Goal: Task Accomplishment & Management: Manage account settings

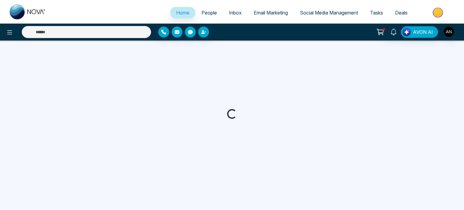
select select "*"
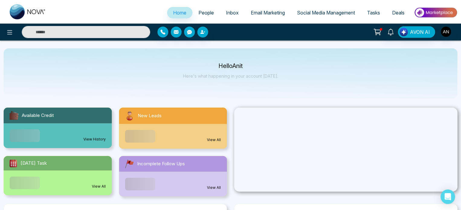
click at [264, 14] on span "Email Marketing" at bounding box center [268, 13] width 34 height 6
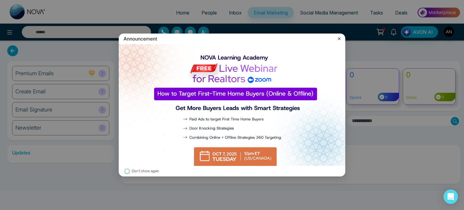
click at [339, 42] on icon at bounding box center [339, 39] width 6 height 6
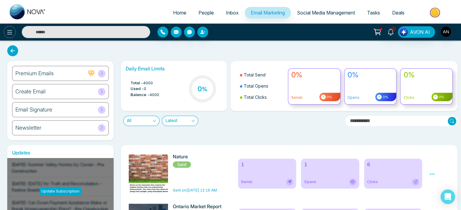
click at [9, 35] on icon at bounding box center [9, 32] width 7 height 7
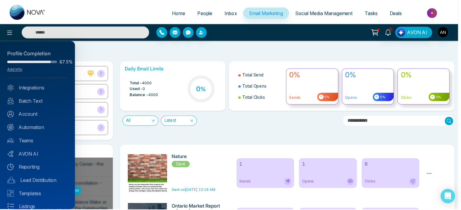
scroll to position [34, 0]
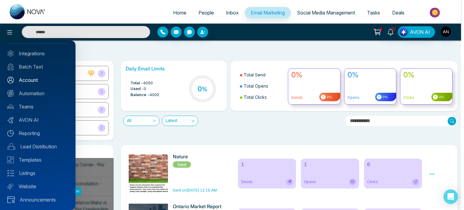
click at [32, 81] on link "Account" at bounding box center [37, 79] width 61 height 7
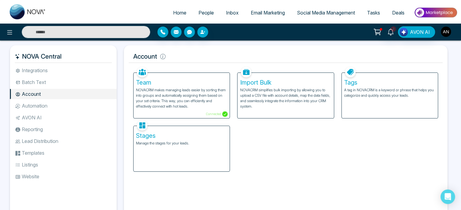
click at [450, 31] on img "button" at bounding box center [446, 32] width 10 height 10
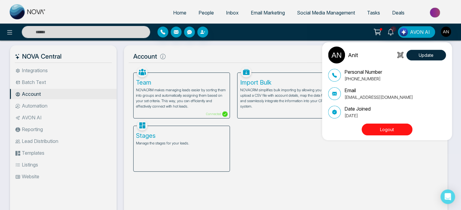
click at [380, 134] on button "Logout" at bounding box center [387, 130] width 51 height 12
